Goal: Navigation & Orientation: Understand site structure

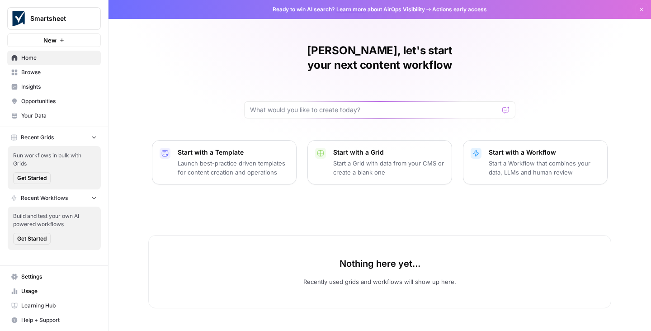
click at [33, 116] on span "Your Data" at bounding box center [58, 116] width 75 height 8
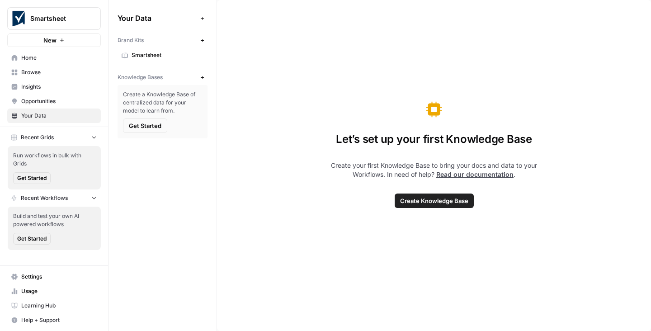
click at [39, 100] on span "Opportunities" at bounding box center [58, 101] width 75 height 8
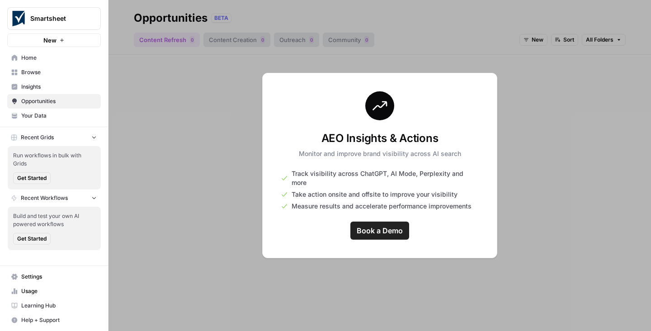
click at [37, 88] on span "Insights" at bounding box center [58, 87] width 75 height 8
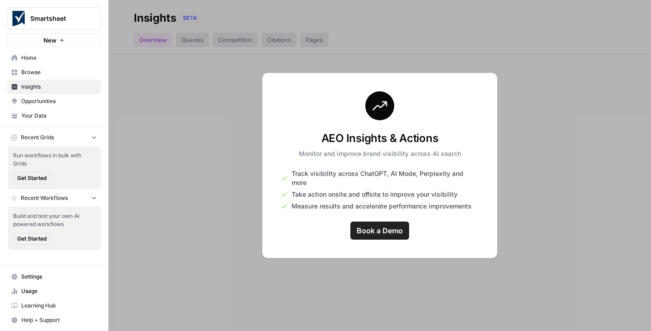
click at [33, 70] on span "Browse" at bounding box center [58, 72] width 75 height 8
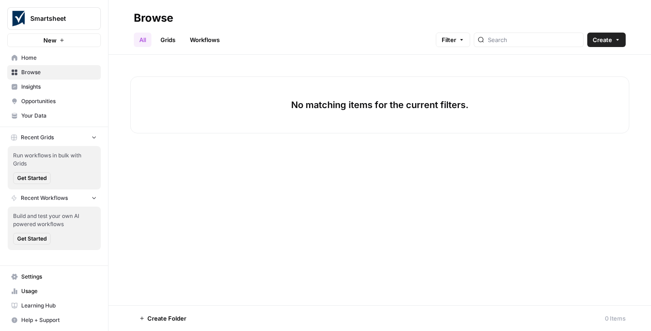
click at [36, 304] on span "Learning Hub" at bounding box center [58, 305] width 75 height 8
